Goal: Task Accomplishment & Management: Use online tool/utility

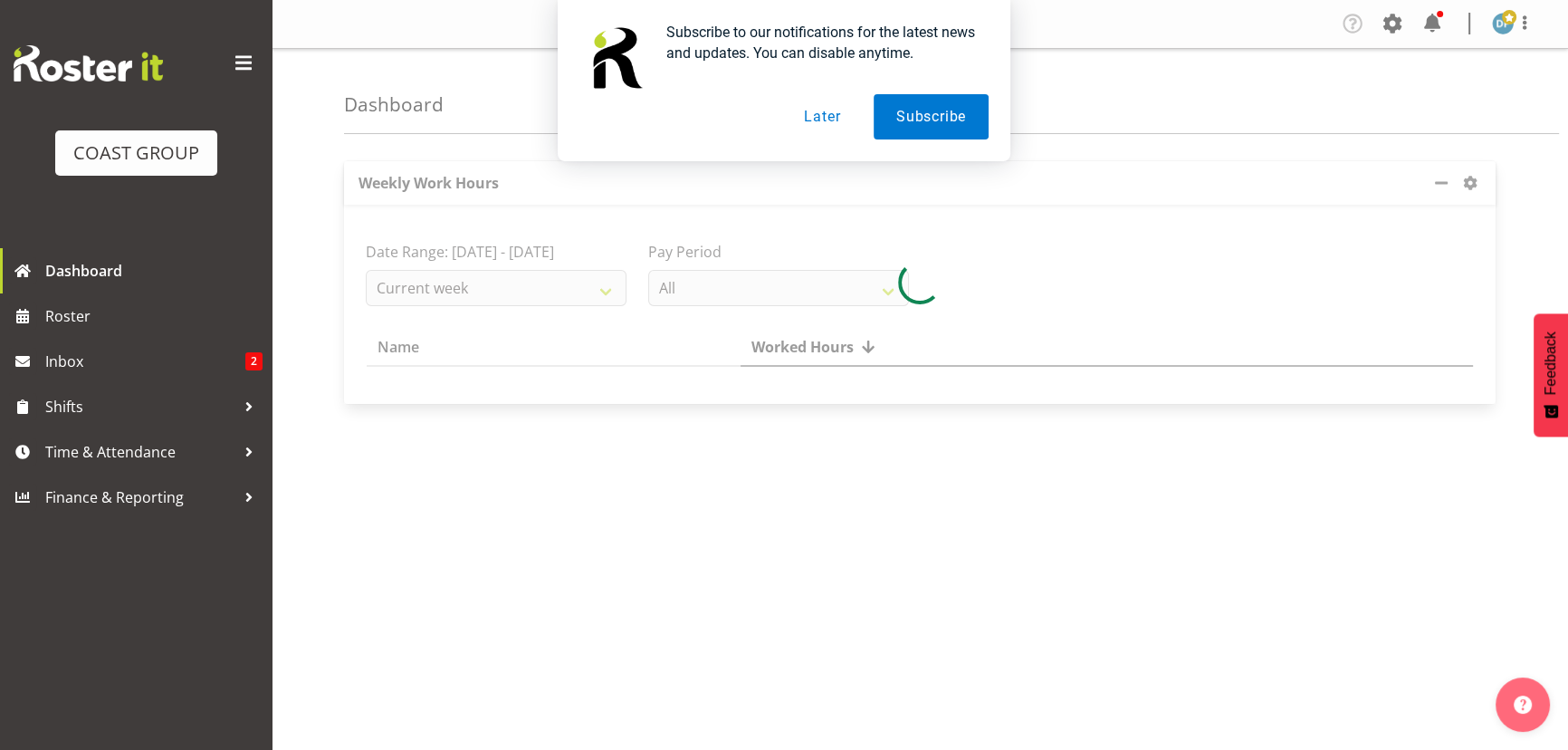
click at [819, 114] on button "Later" at bounding box center [823, 116] width 82 height 46
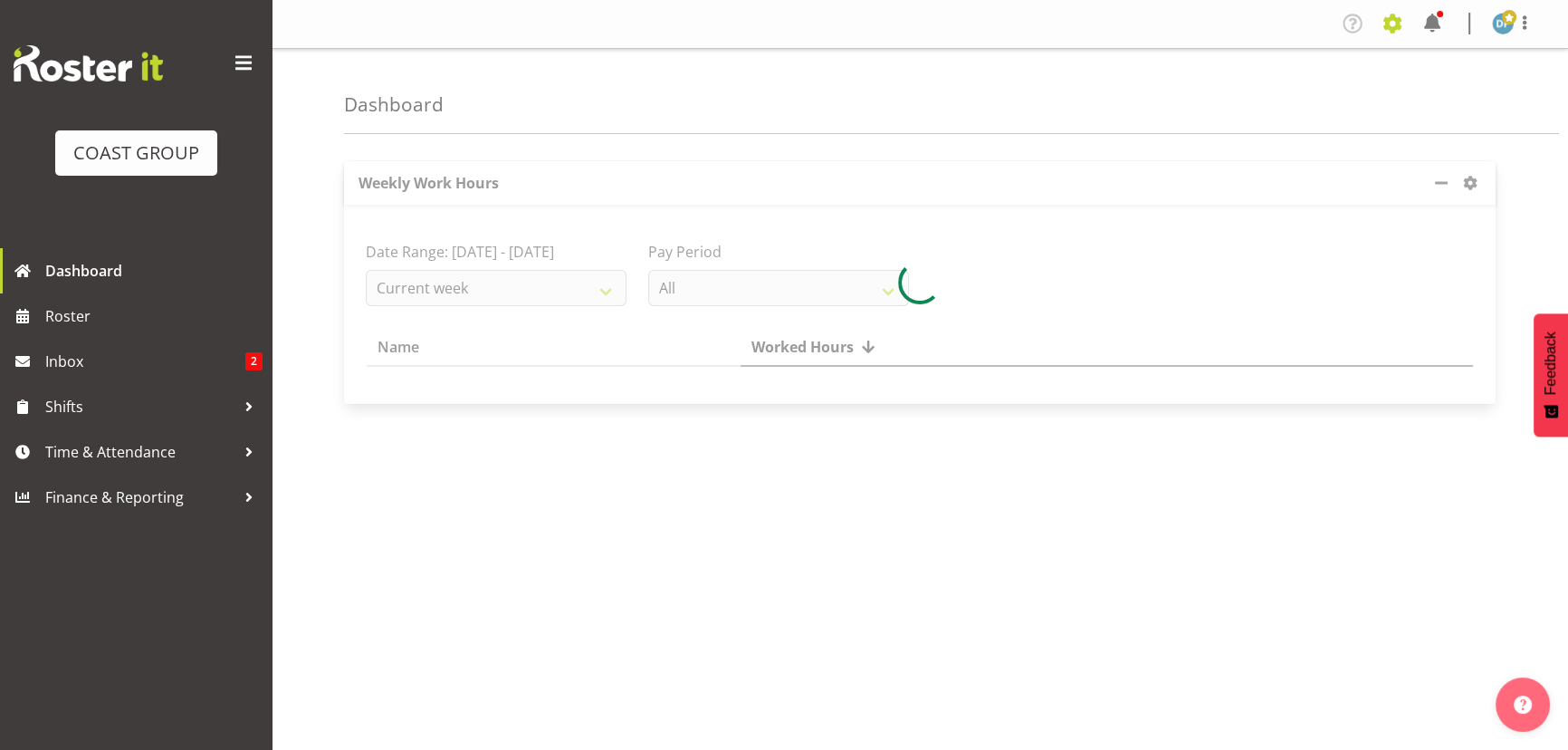
click at [1392, 15] on span at bounding box center [1392, 23] width 29 height 29
click at [1275, 105] on link "Jobs" at bounding box center [1320, 99] width 174 height 33
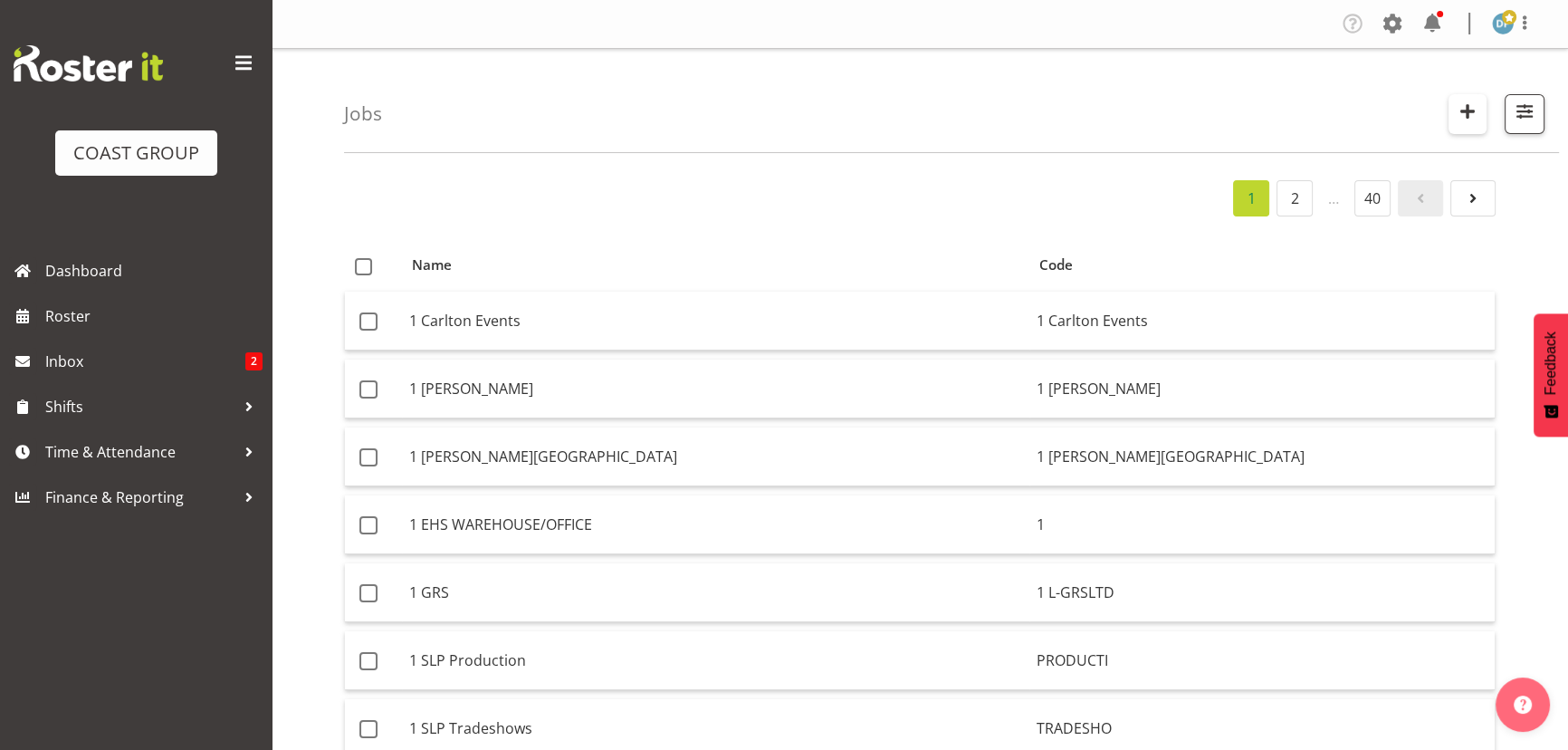
click at [1457, 101] on span "button" at bounding box center [1467, 111] width 23 height 23
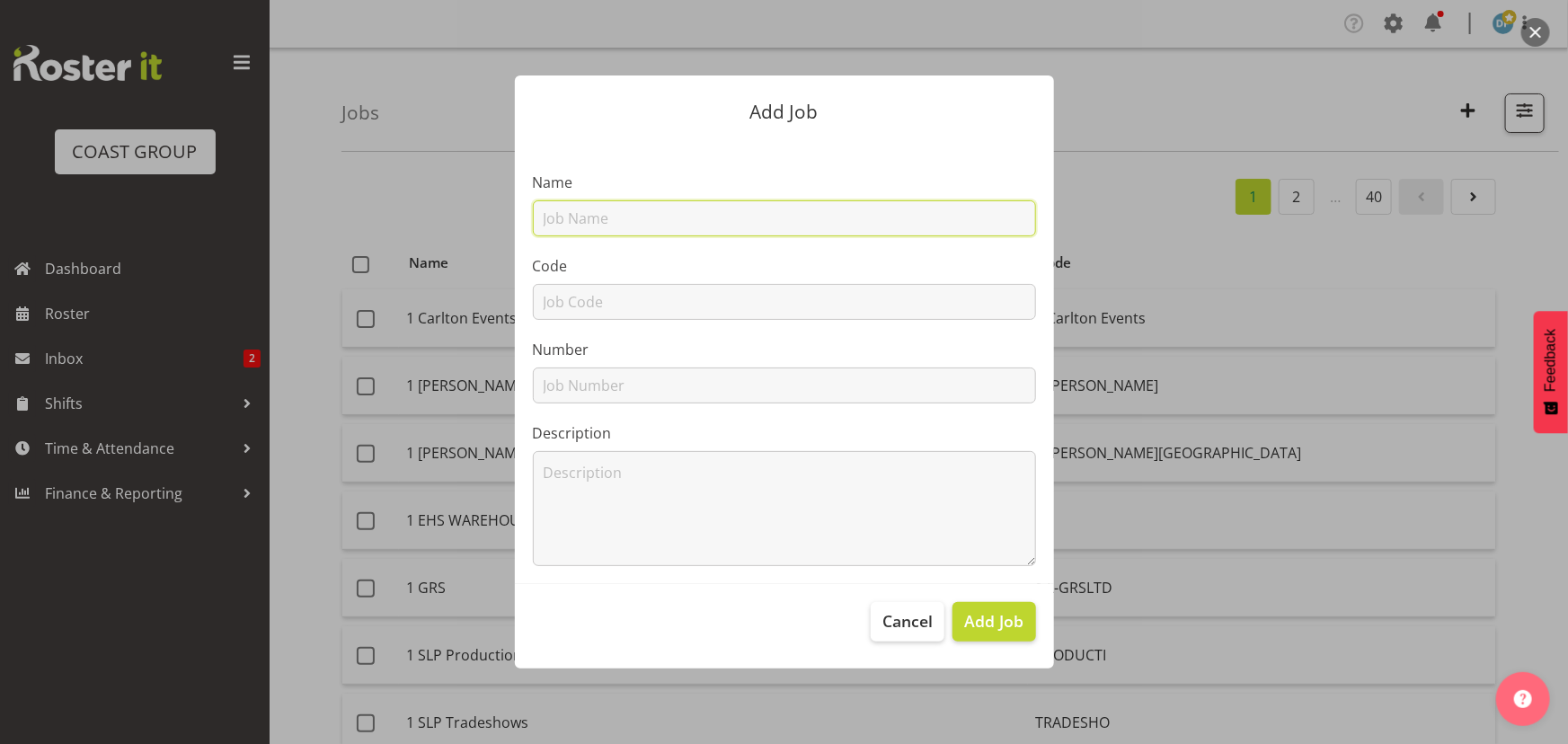
click at [551, 227] on input "text" at bounding box center [784, 218] width 503 height 36
click at [674, 221] on input "22510043 - BRANZ - FPANZ" at bounding box center [784, 218] width 503 height 36
type input "22510043 - BRANZ @ FPANZ"
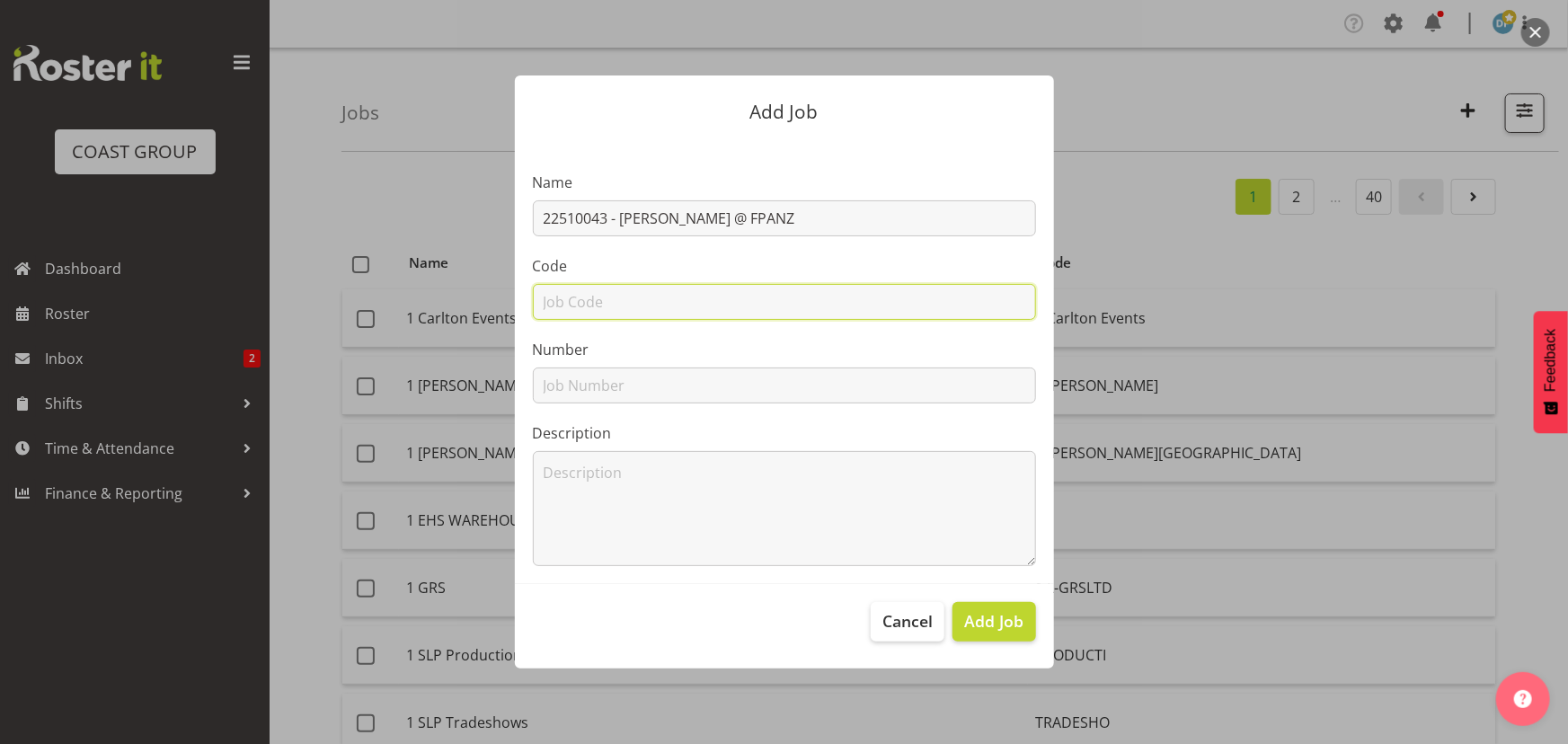
click at [685, 305] on input "text" at bounding box center [784, 301] width 503 height 36
type input "22510043"
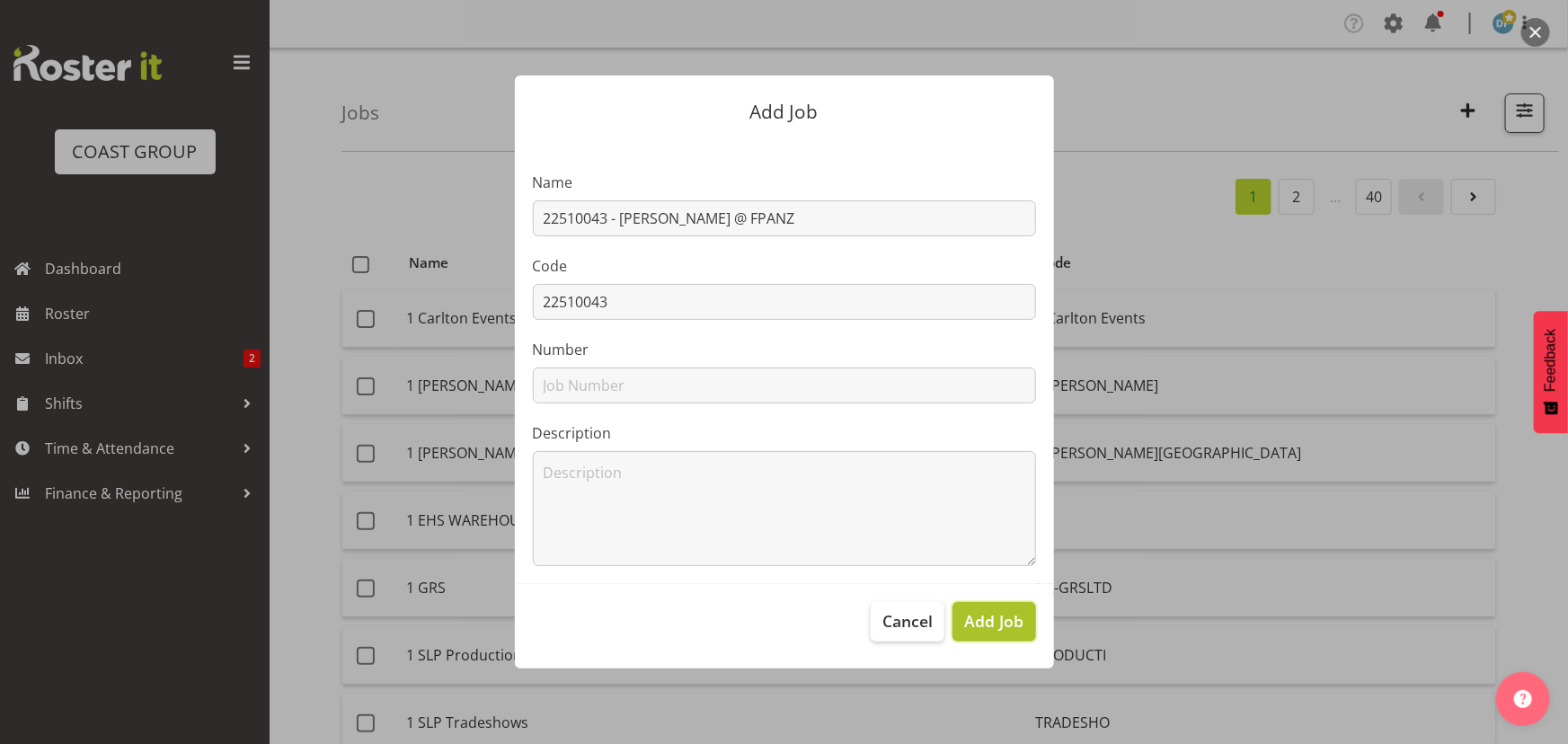
click at [979, 621] on span "Add Job" at bounding box center [994, 620] width 59 height 23
